Goal: Task Accomplishment & Management: Manage account settings

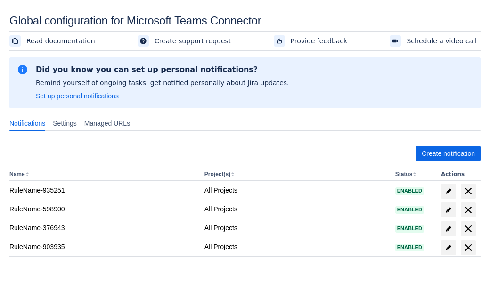
click at [448, 154] on span "Create notification" at bounding box center [448, 153] width 53 height 15
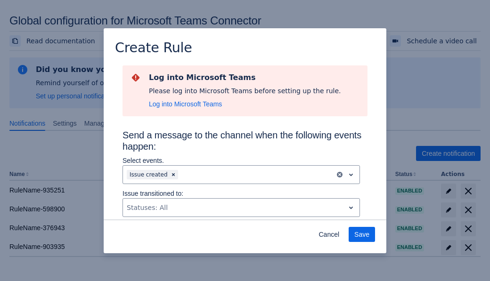
scroll to position [626, 0]
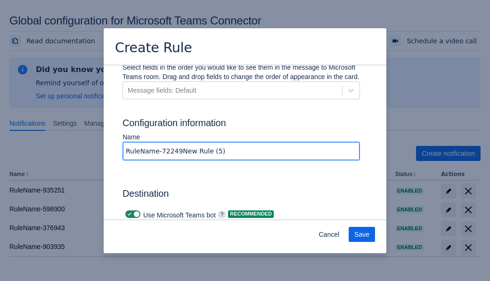
type input "RuleName-722491New Rule (5)"
click at [175, 250] on span "Authenticate in Microsoft Teams" at bounding box center [174, 257] width 93 height 15
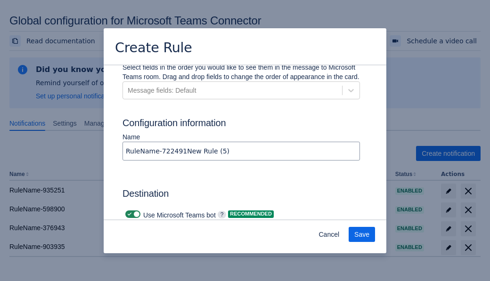
scroll to position [0, 0]
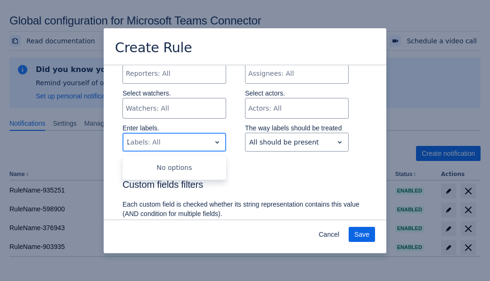
type input "722491_label"
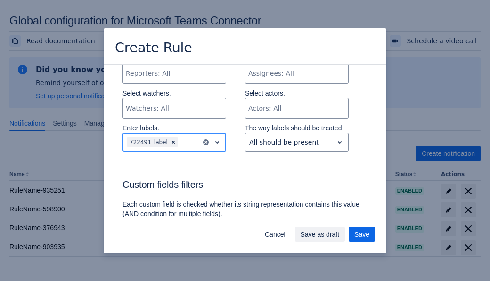
scroll to position [680, 0]
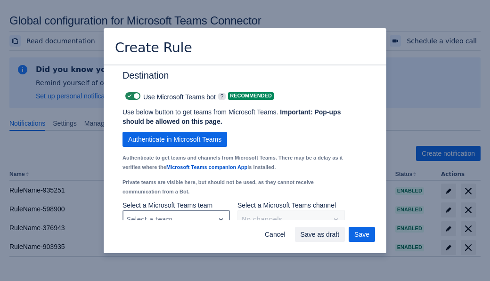
click at [176, 214] on div "Scrollable content" at bounding box center [169, 219] width 84 height 11
click at [291, 214] on div "Scrollable content" at bounding box center [284, 219] width 84 height 11
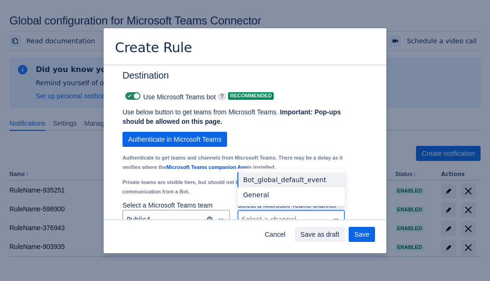
click at [291, 172] on div "Bot_global_default_event" at bounding box center [291, 179] width 107 height 15
click at [340, 235] on span "Save as draft" at bounding box center [320, 234] width 39 height 15
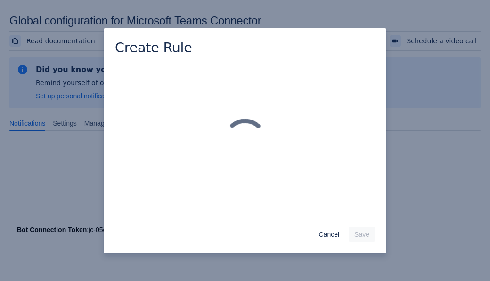
scroll to position [0, 0]
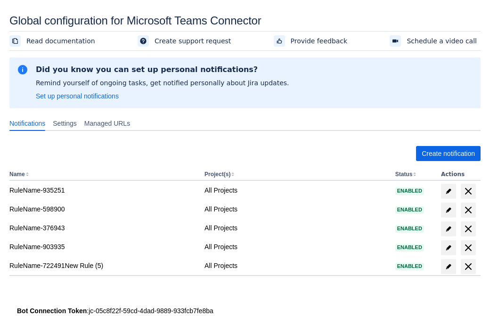
click at [468, 267] on span "delete" at bounding box center [468, 266] width 11 height 11
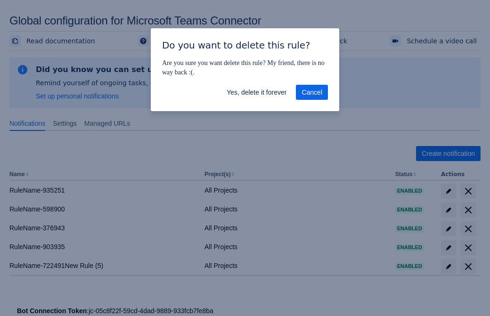
click at [256, 92] on span "Yes, delete it forever" at bounding box center [257, 92] width 60 height 15
